Goal: Task Accomplishment & Management: Manage account settings

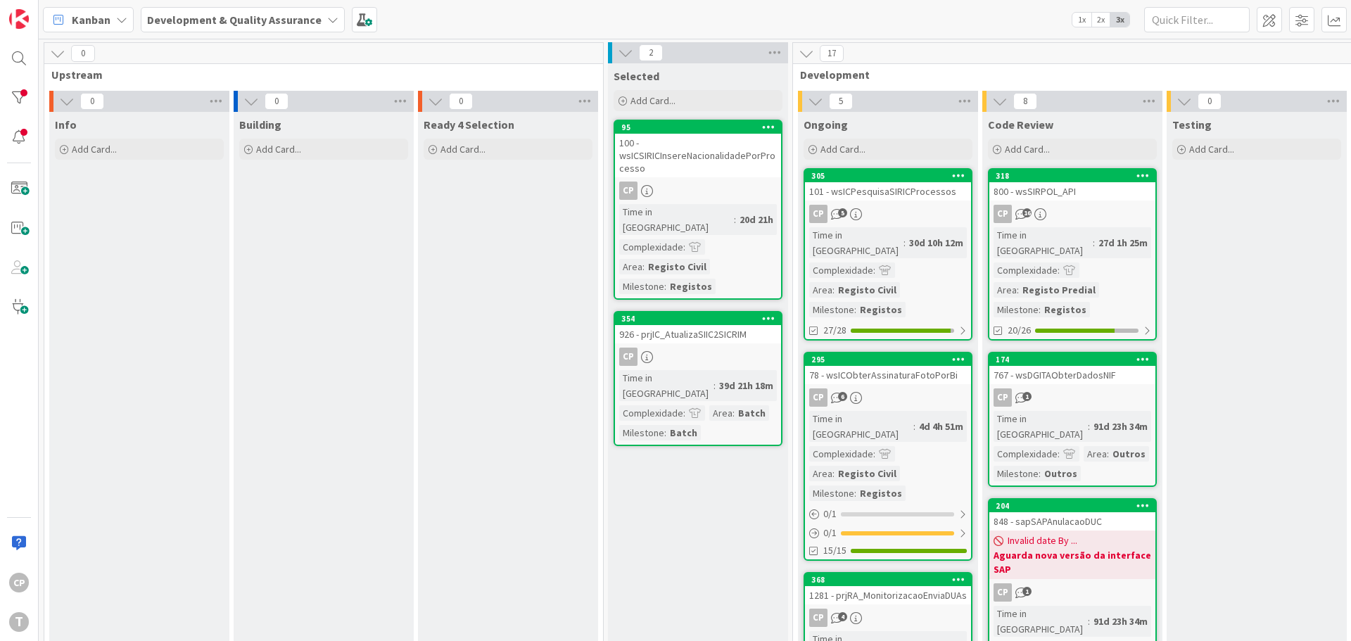
click at [893, 222] on div "CP 5" at bounding box center [888, 214] width 166 height 18
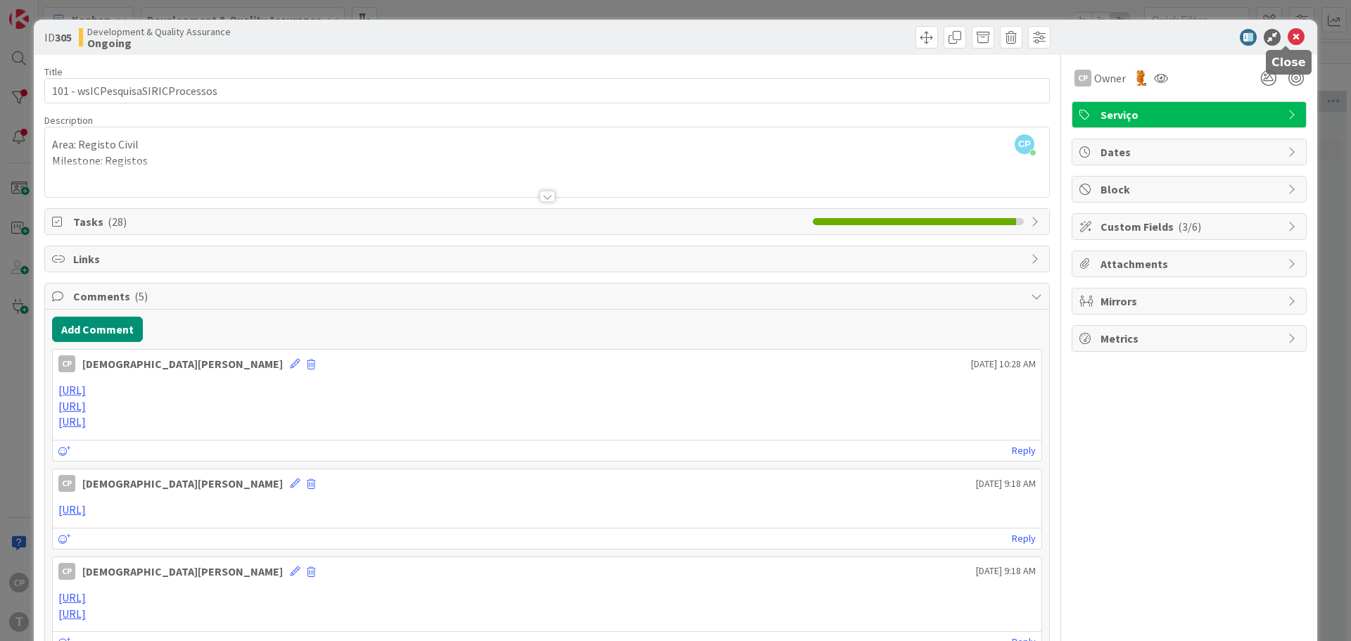
click at [1288, 35] on icon at bounding box center [1296, 37] width 17 height 17
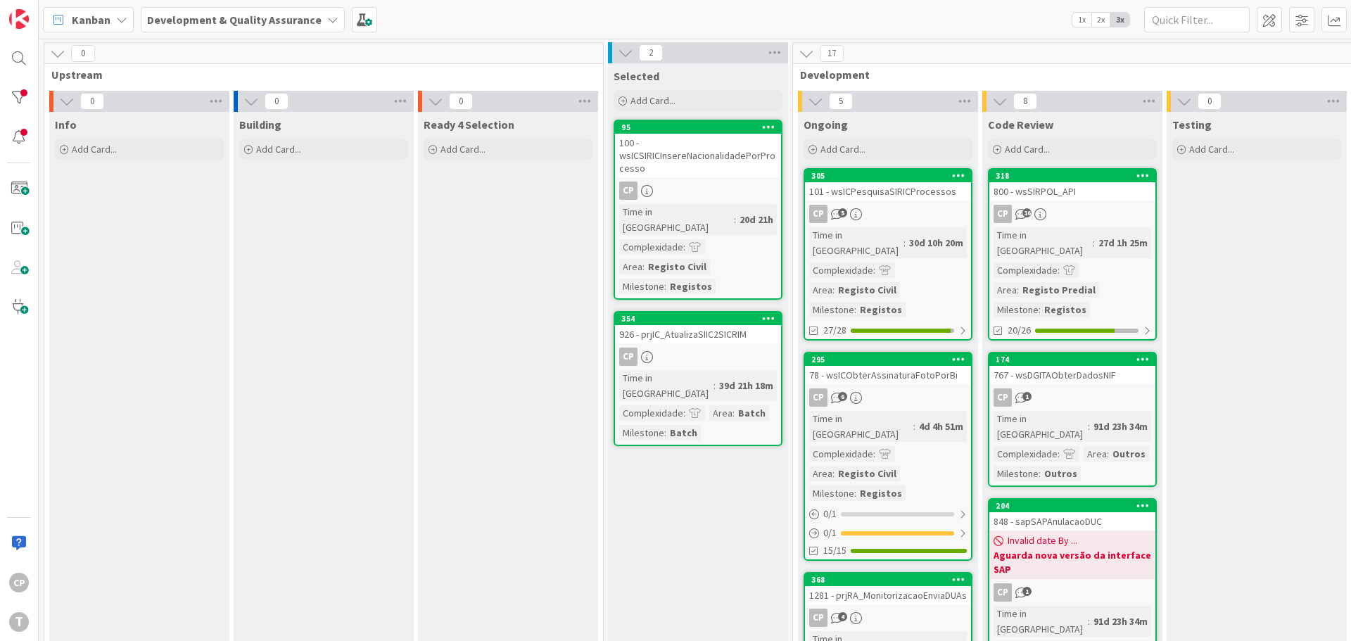
click at [870, 367] on div "78 - wsICObterAssinaturaFotoPorBi" at bounding box center [888, 375] width 166 height 18
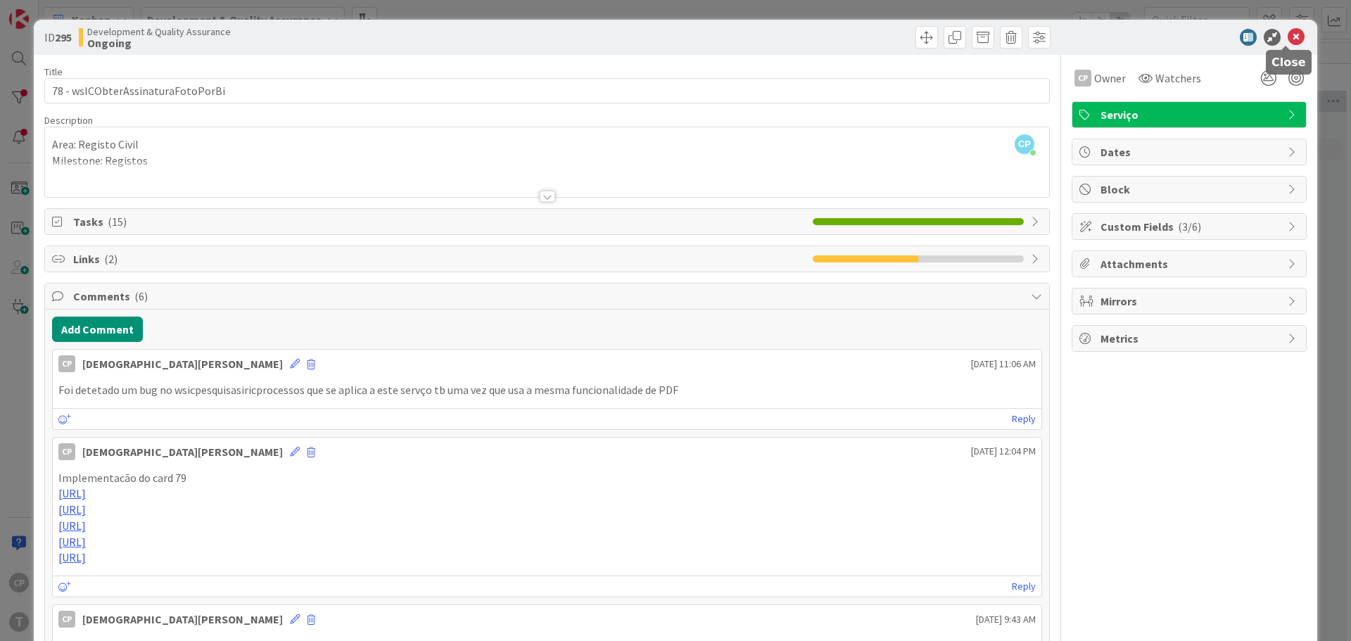
click at [1288, 42] on icon at bounding box center [1296, 37] width 17 height 17
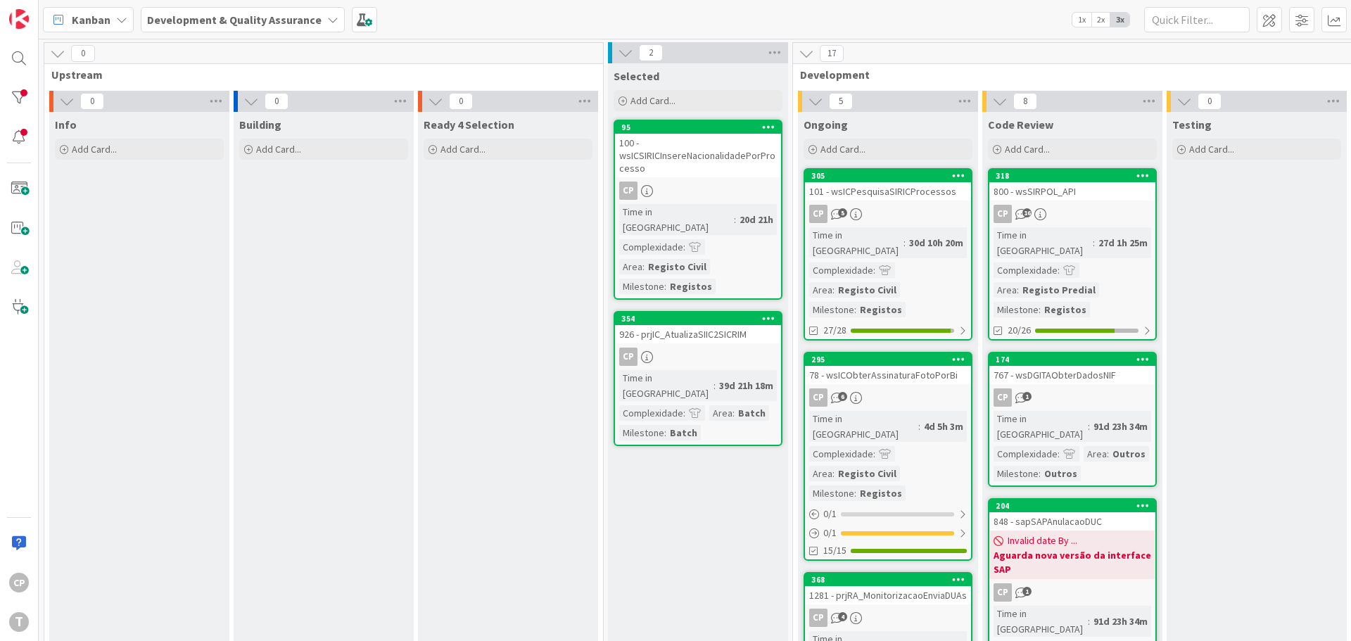
click at [887, 198] on div "101 - wsICPesquisaSIRICProcessos" at bounding box center [888, 191] width 166 height 18
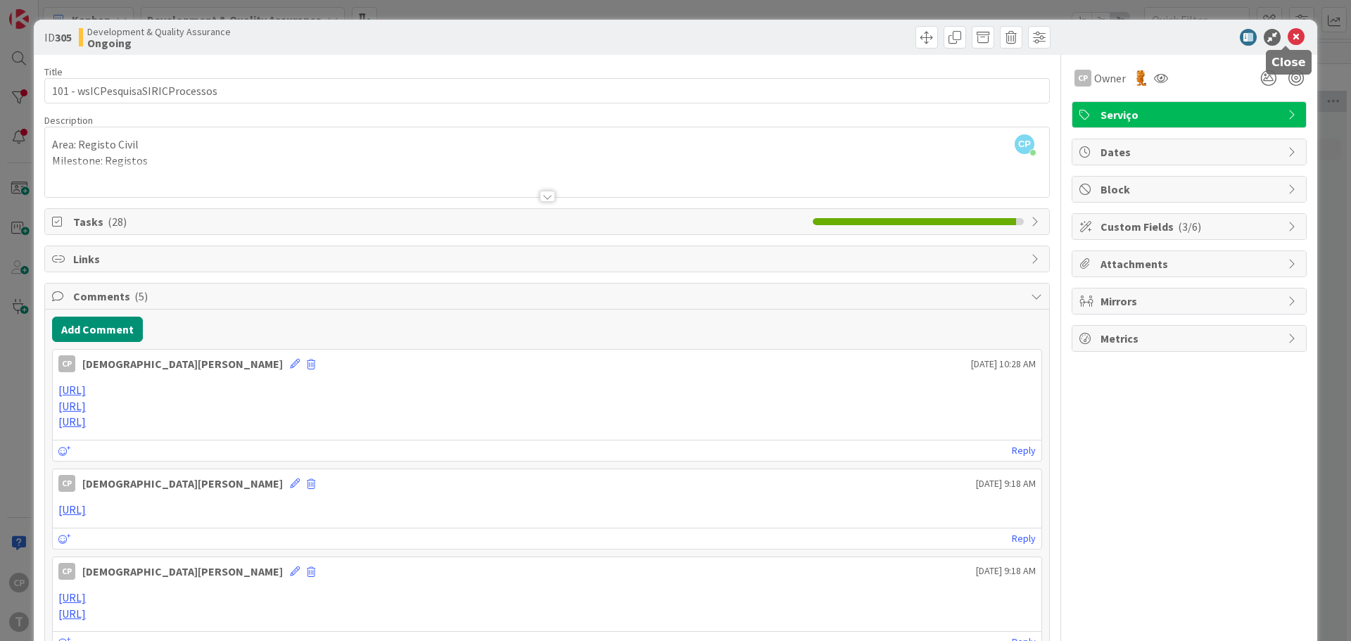
click at [1288, 42] on icon at bounding box center [1296, 37] width 17 height 17
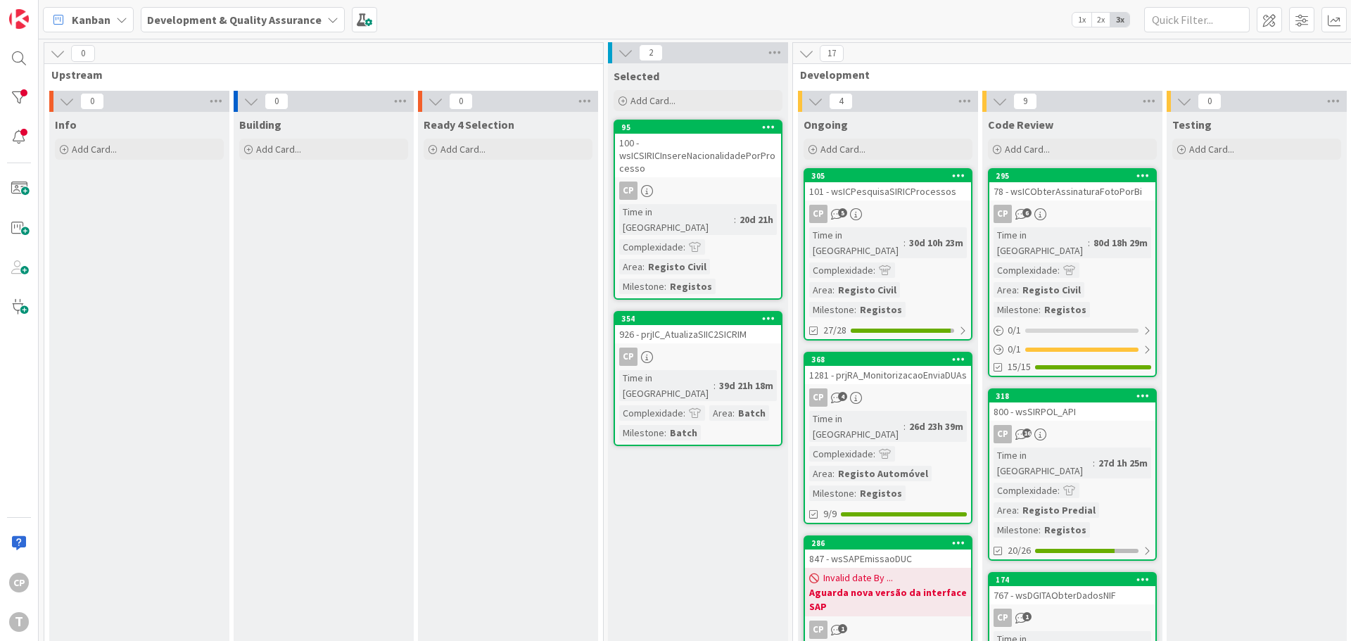
click at [883, 196] on div "101 - wsICPesquisaSIRICProcessos" at bounding box center [888, 191] width 166 height 18
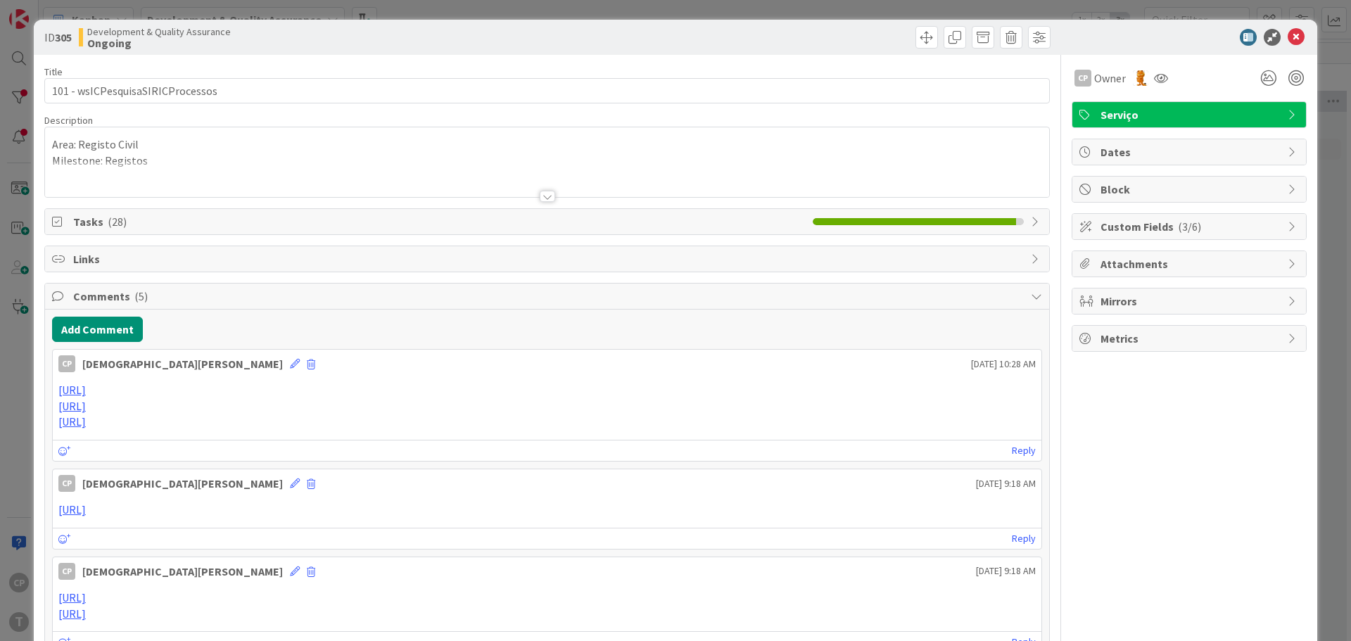
drag, startPoint x: 883, startPoint y: 196, endPoint x: 1073, endPoint y: 204, distance: 190.9
click at [1073, 204] on body "CP T Kanban Development & Quality Assurance 1x 2x 3x 0 Upstream 0 Info Add Card…" at bounding box center [675, 320] width 1351 height 641
click at [1290, 30] on icon at bounding box center [1296, 37] width 17 height 17
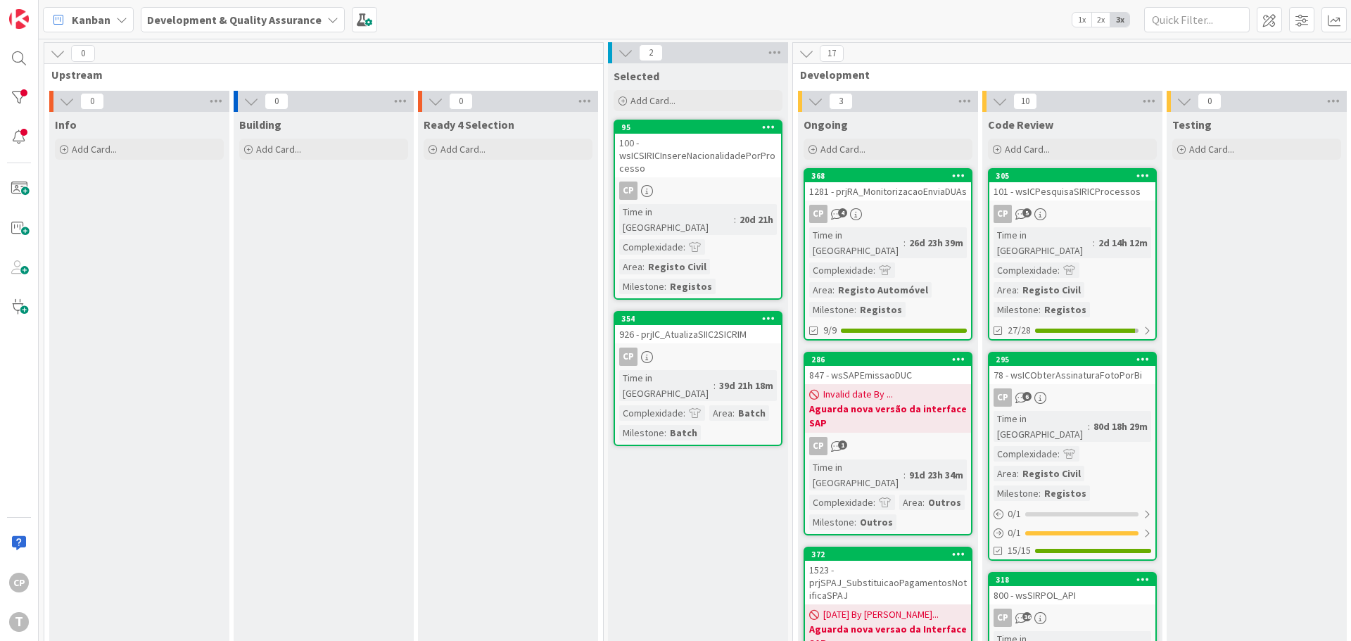
click at [1067, 205] on div "CP 5" at bounding box center [1073, 214] width 166 height 18
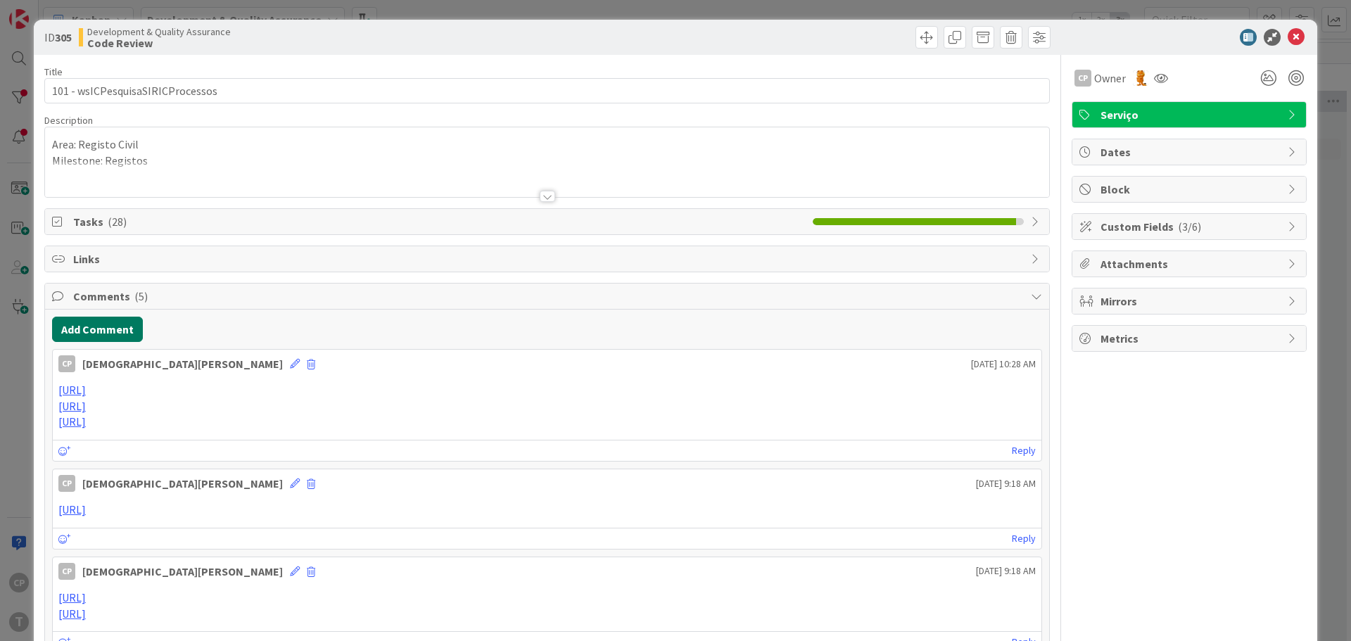
click at [108, 333] on button "Add Comment" at bounding box center [97, 329] width 91 height 25
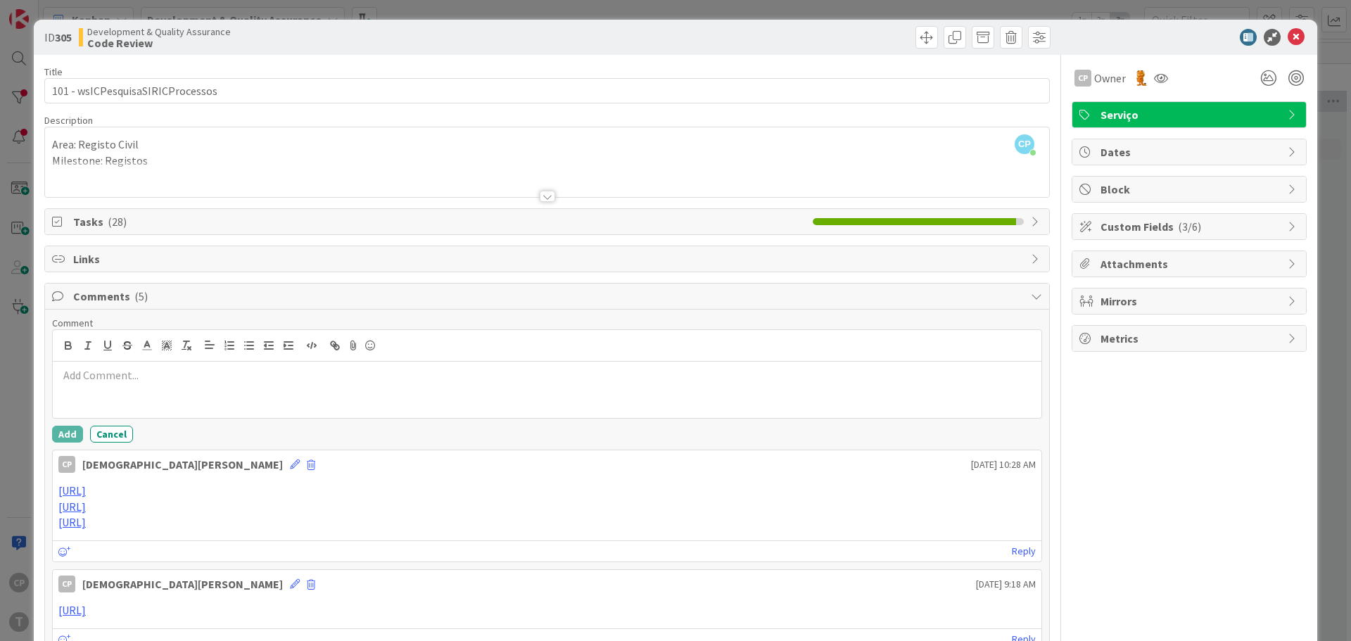
click at [176, 369] on p at bounding box center [547, 375] width 978 height 16
click at [175, 376] on p at bounding box center [547, 375] width 978 height 16
click at [58, 434] on button "Add" at bounding box center [67, 434] width 31 height 17
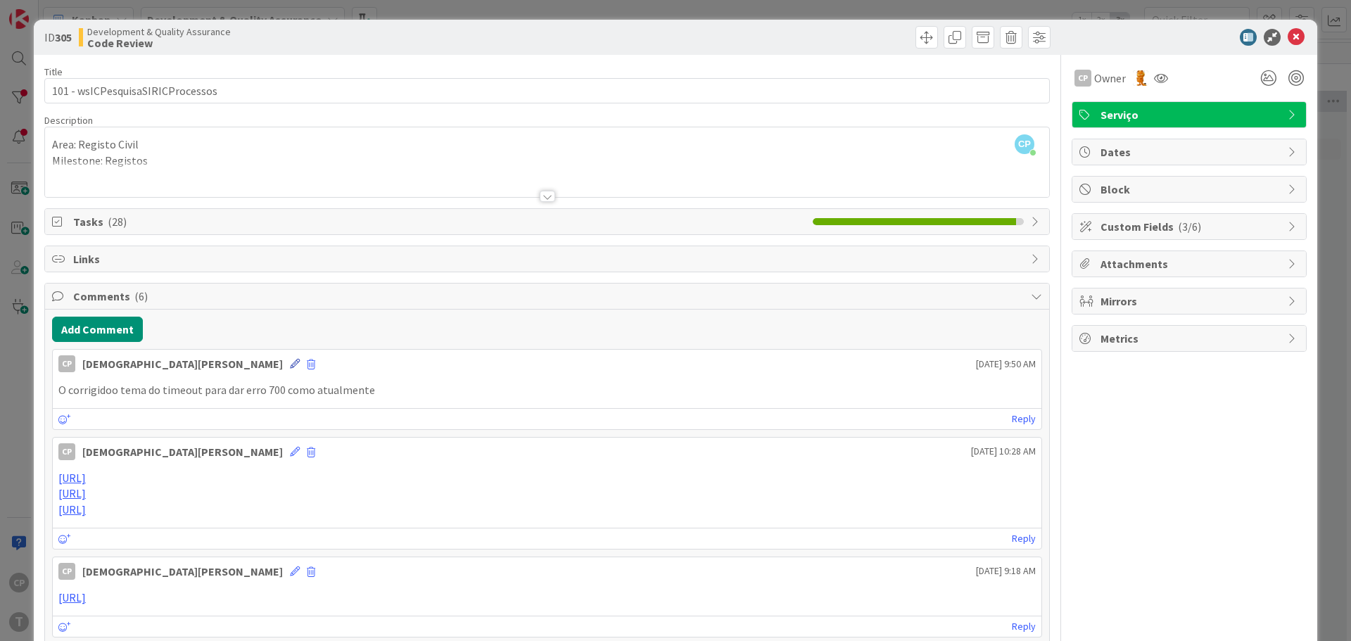
click at [290, 365] on icon at bounding box center [295, 364] width 10 height 10
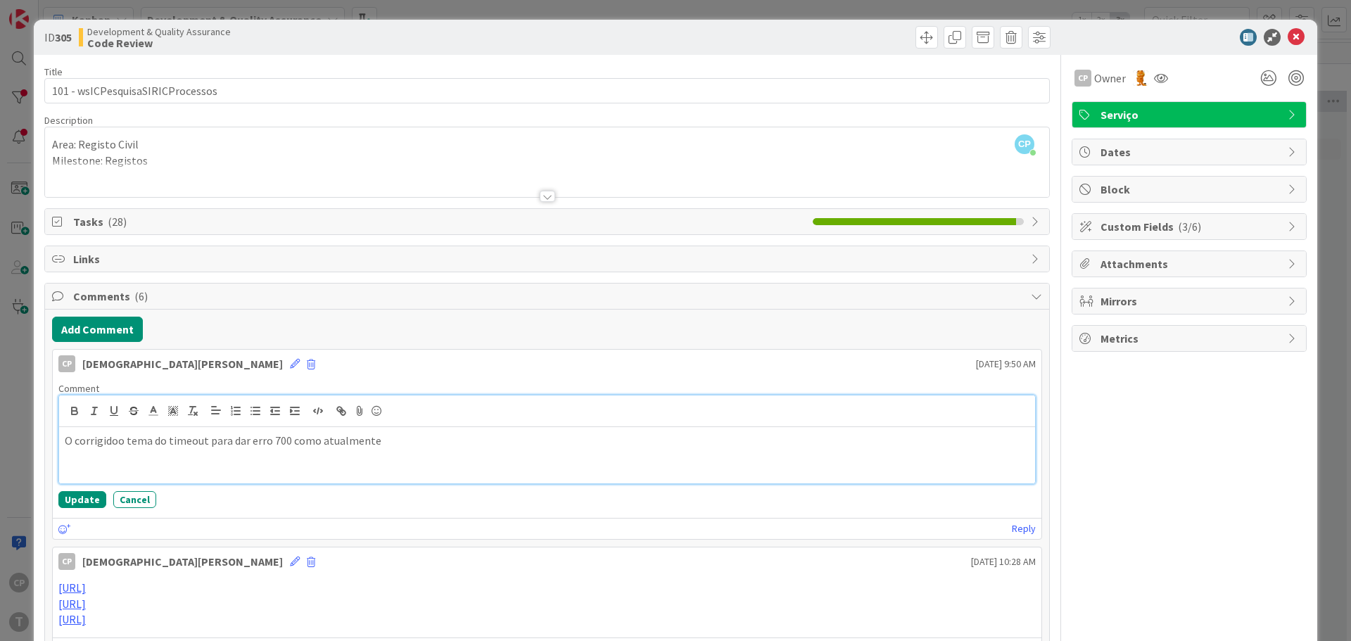
click at [293, 443] on p "O corrigidoo tema do timeout para dar erro 700 como atualmente" at bounding box center [547, 441] width 965 height 16
click at [486, 441] on p "O corrigidoo tema do timeout para dar erro 700 segundo o comportamento atual at…" at bounding box center [547, 441] width 965 height 16
click at [69, 498] on button "Update" at bounding box center [82, 499] width 48 height 17
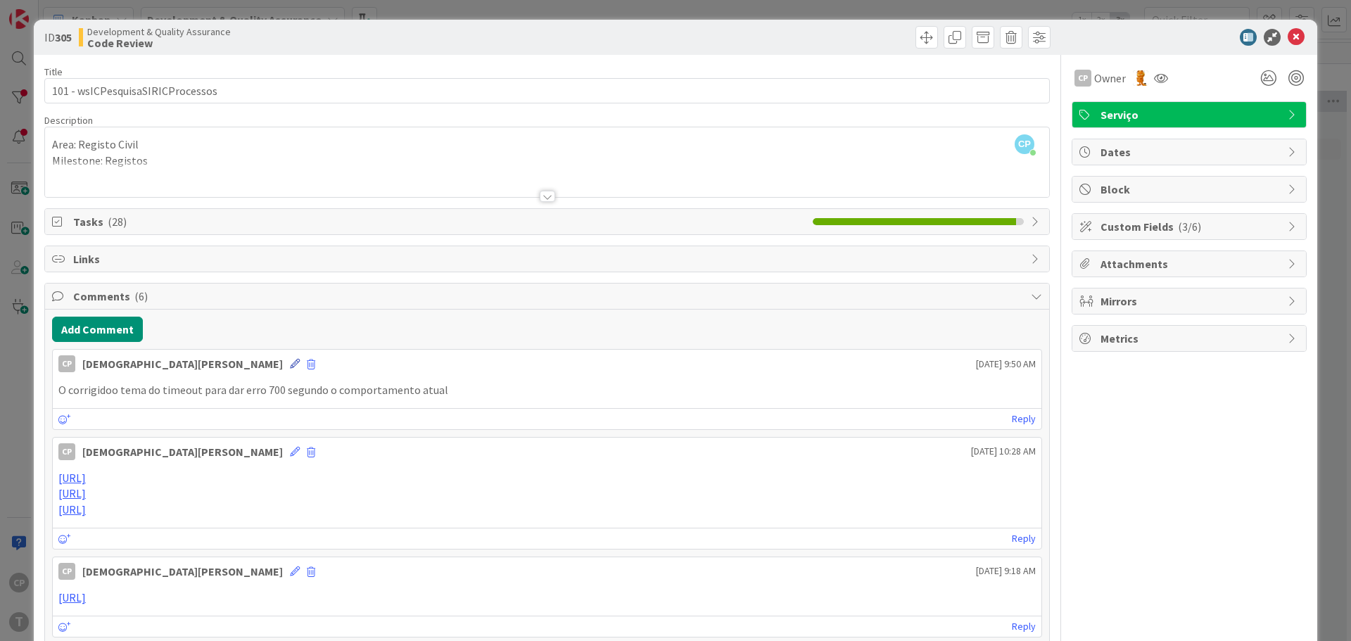
click at [290, 364] on icon at bounding box center [295, 364] width 10 height 10
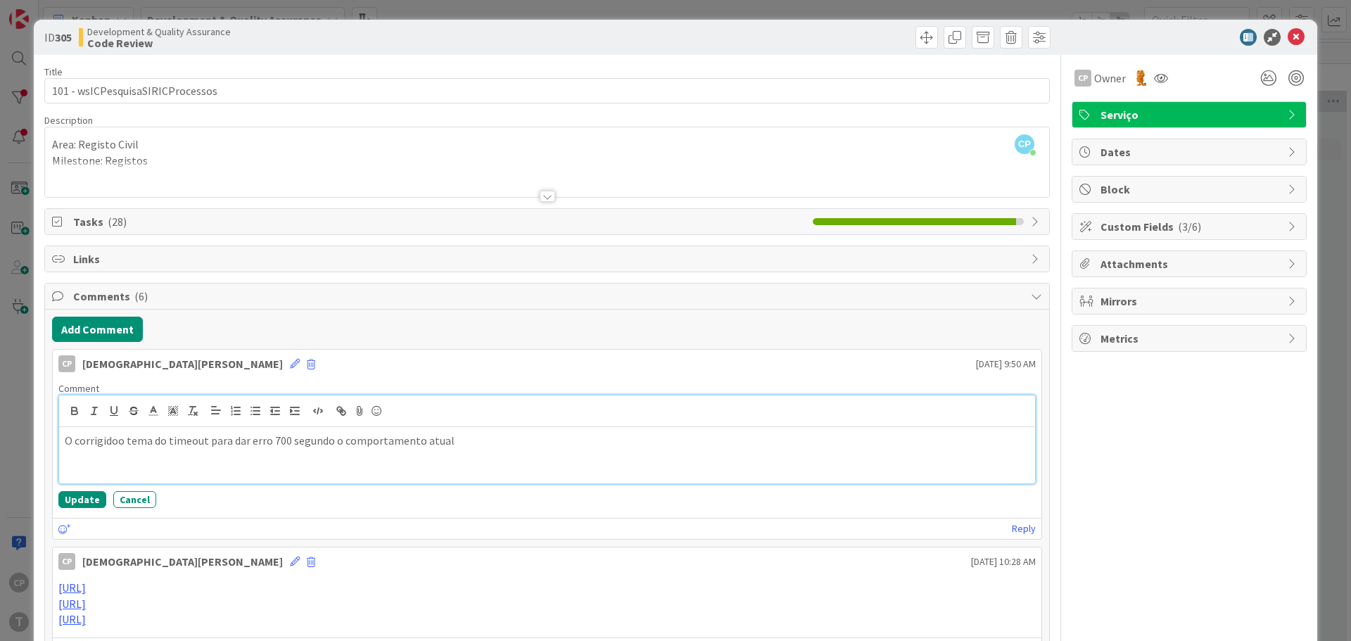
click at [477, 434] on p "O corrigidoo tema do timeout para dar erro 700 segundo o comportamento atual" at bounding box center [547, 441] width 965 height 16
click at [75, 496] on button "Update" at bounding box center [82, 502] width 48 height 17
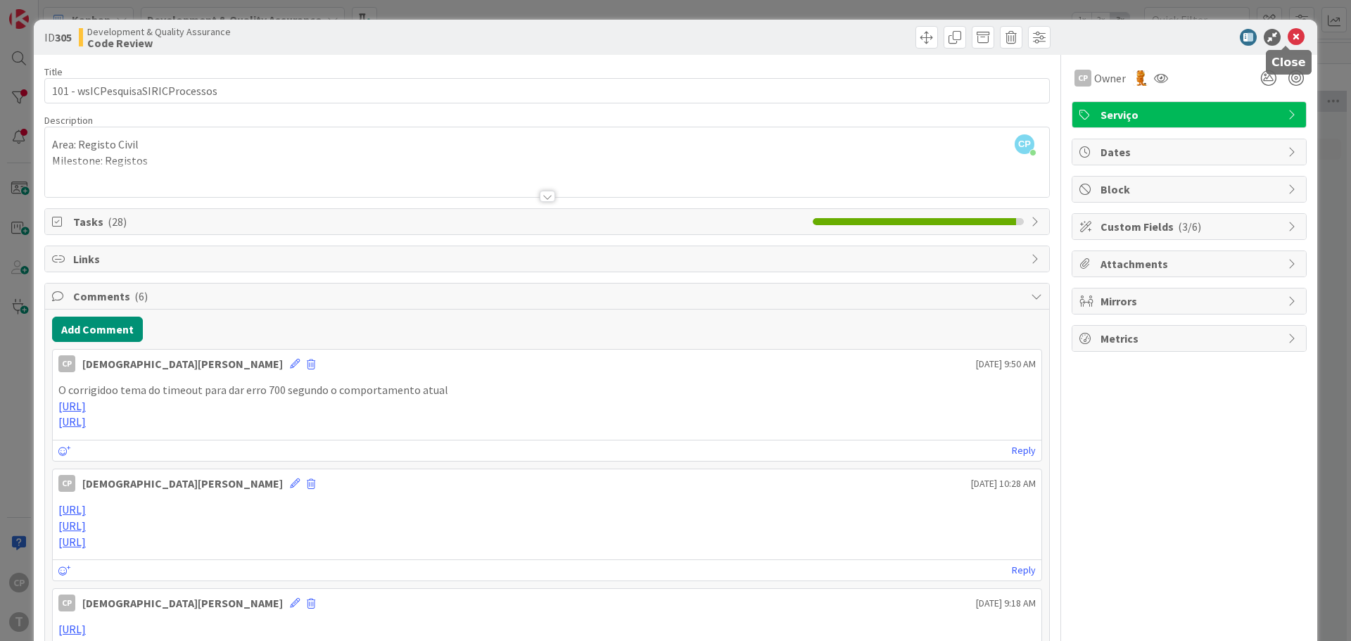
click at [1288, 30] on icon at bounding box center [1296, 37] width 17 height 17
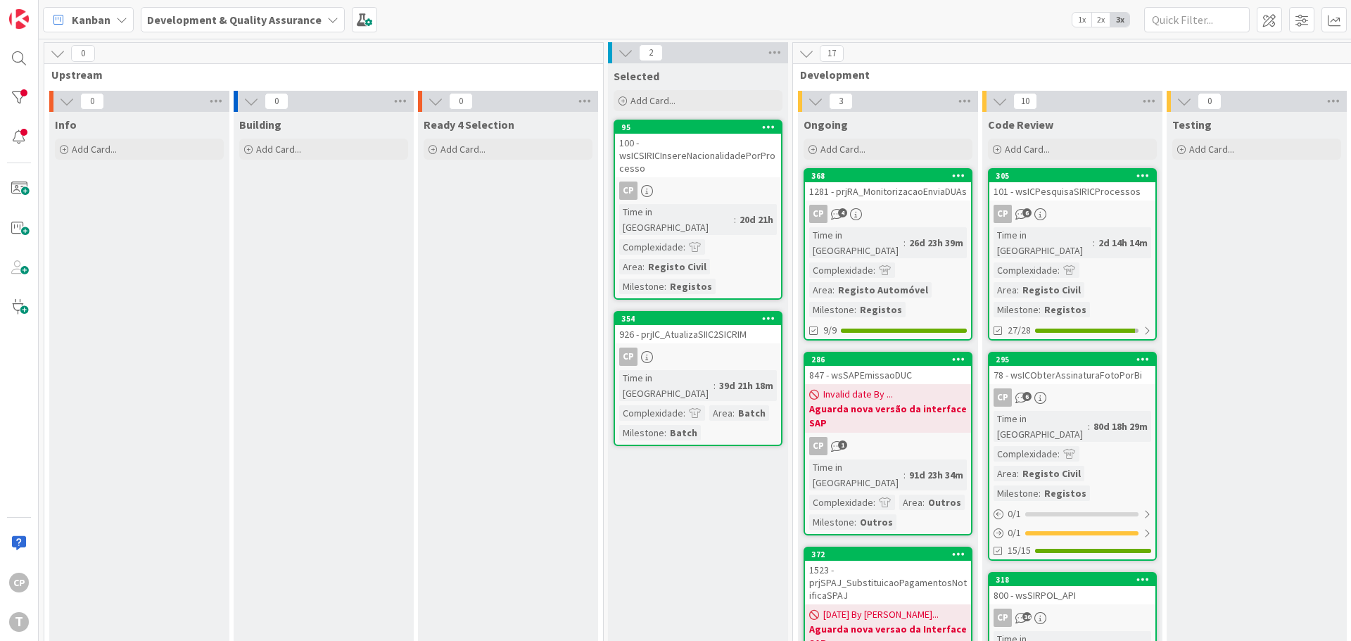
click at [1095, 366] on div "78 - wsICObterAssinaturaFotoPorBi" at bounding box center [1073, 375] width 166 height 18
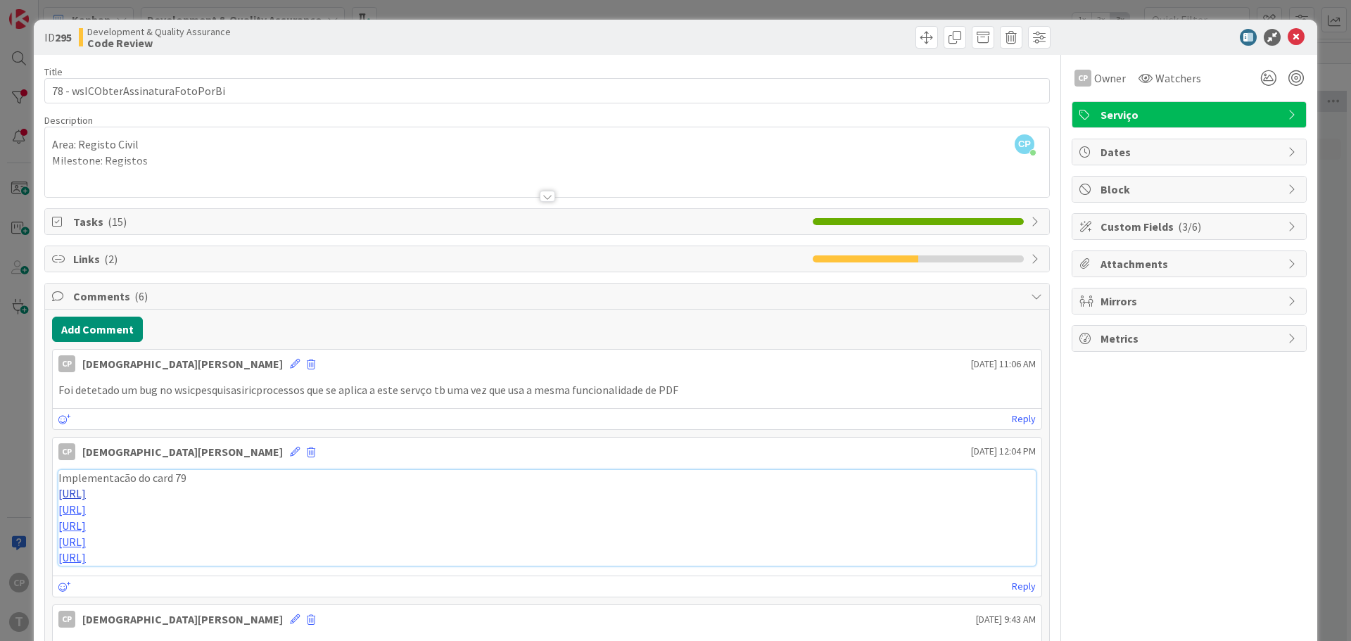
click at [86, 493] on link "https://gitlab.apps.ktools.justica.local/naspp/esb/apps/reg/wsicobterassinatura…" at bounding box center [71, 493] width 27 height 14
click at [1288, 39] on icon at bounding box center [1296, 37] width 17 height 17
